Goal: Task Accomplishment & Management: Manage account settings

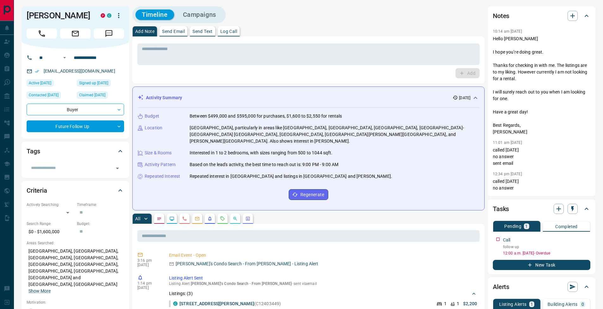
click at [236, 33] on p "Log Call" at bounding box center [228, 31] width 17 height 4
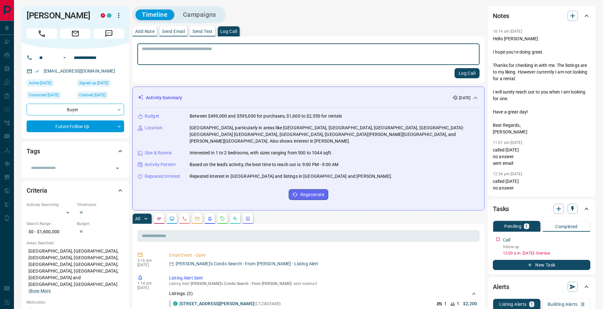
click at [461, 71] on button "Log Call" at bounding box center [467, 73] width 25 height 10
click at [146, 30] on p "Add Note" at bounding box center [144, 31] width 19 height 4
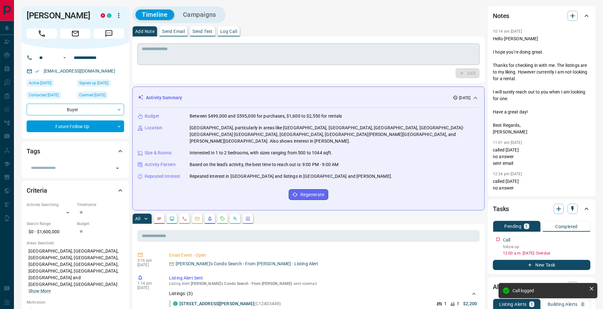
click at [151, 49] on textarea at bounding box center [308, 54] width 333 height 16
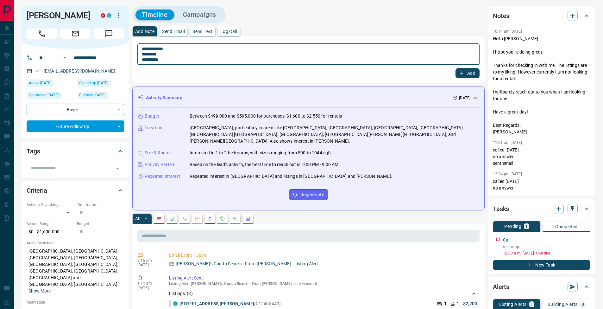
click at [152, 59] on textarea "**********" at bounding box center [308, 54] width 333 height 16
click at [144, 54] on textarea "**********" at bounding box center [308, 54] width 333 height 16
type textarea "**********"
drag, startPoint x: 465, startPoint y: 75, endPoint x: 469, endPoint y: 77, distance: 3.5
click at [465, 75] on button "Add" at bounding box center [468, 73] width 24 height 10
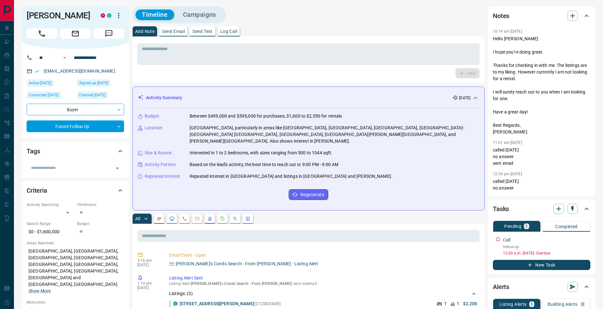
scroll to position [57, 0]
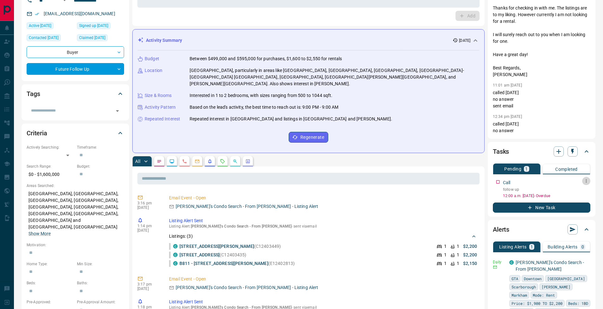
click at [588, 182] on icon "button" at bounding box center [586, 180] width 5 height 5
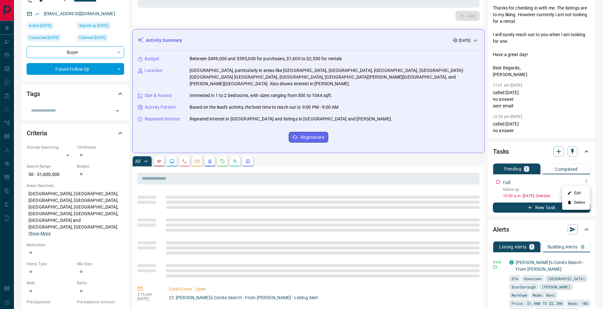
click at [585, 194] on li "Edit" at bounding box center [576, 192] width 28 height 9
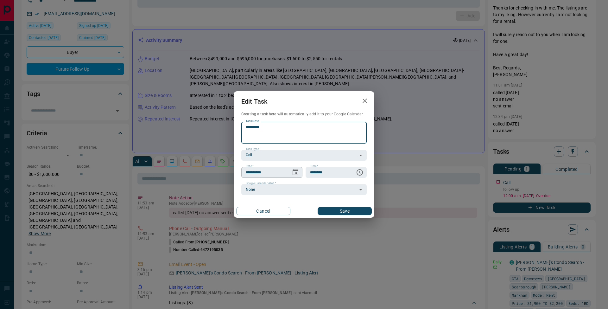
click at [296, 170] on icon "Choose date, selected date is Sep 15, 2025" at bounding box center [296, 172] width 6 height 6
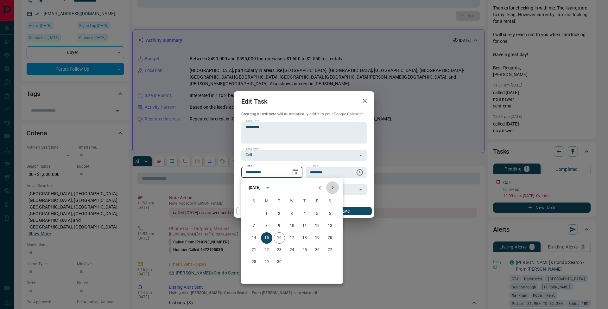
click at [332, 191] on icon "Next month" at bounding box center [333, 188] width 8 height 8
click at [316, 237] on button "14" at bounding box center [317, 237] width 11 height 11
type input "**********"
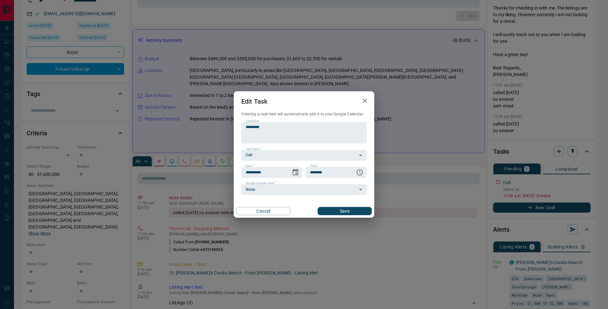
click at [359, 215] on div "Cancel Save" at bounding box center [304, 210] width 141 height 13
click at [360, 212] on button "Save" at bounding box center [345, 211] width 54 height 8
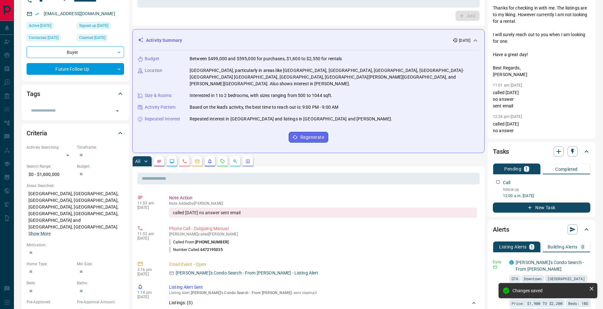
scroll to position [0, 0]
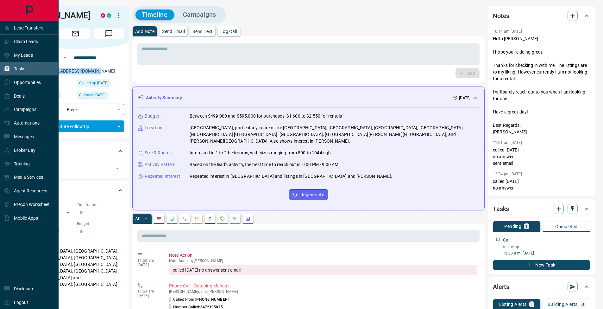
click at [12, 68] on div "Tasks" at bounding box center [15, 69] width 22 height 10
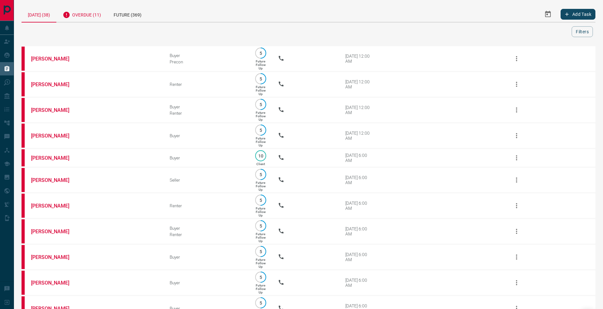
click at [84, 17] on div "Overdue (11)" at bounding box center [81, 14] width 51 height 16
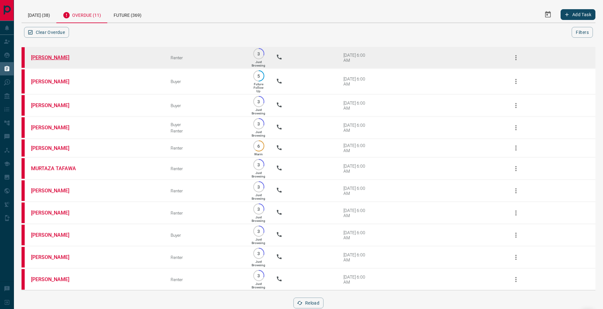
click at [43, 56] on link "[PERSON_NAME]" at bounding box center [54, 57] width 47 height 6
